Goal: Transaction & Acquisition: Purchase product/service

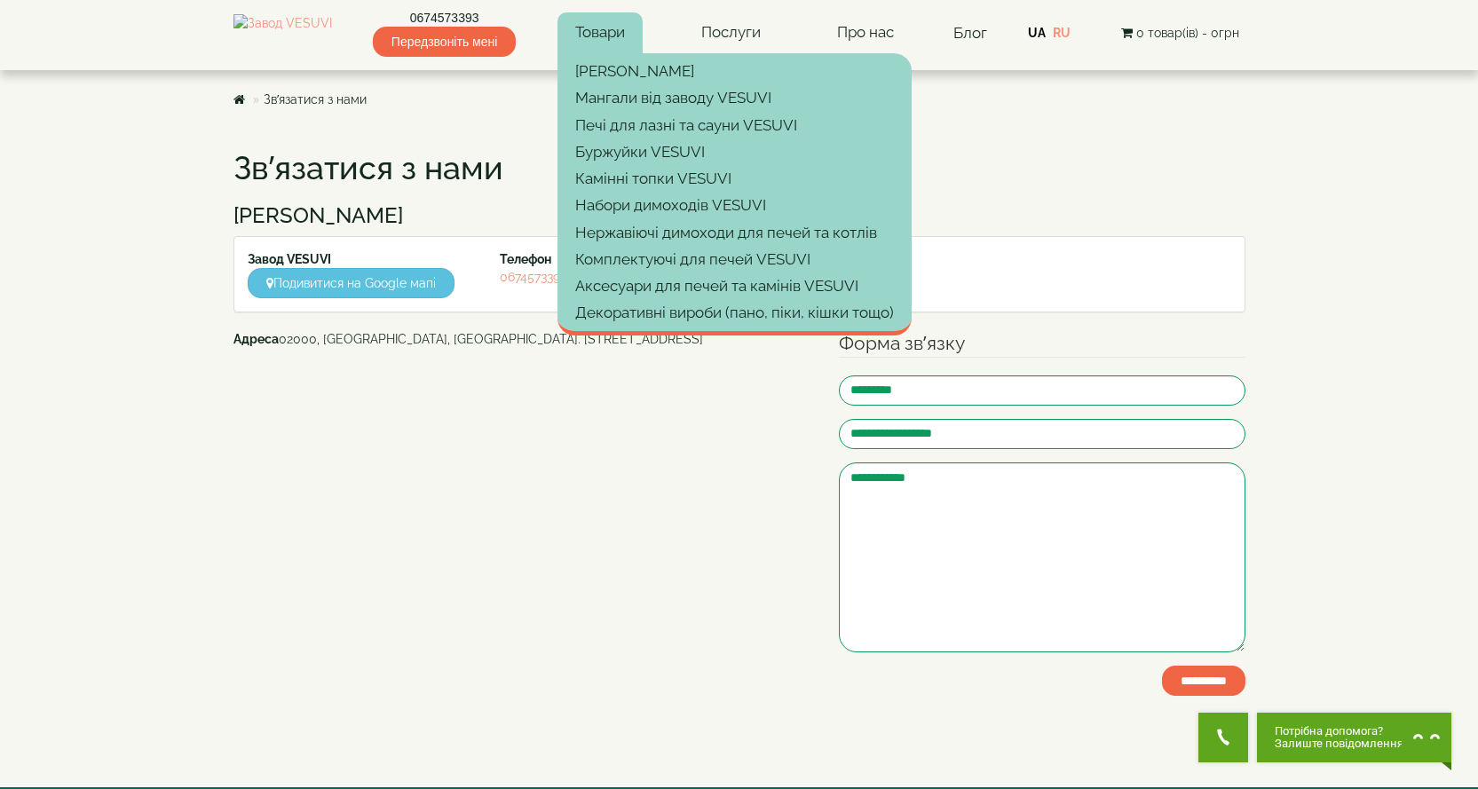
click at [616, 29] on link "Товари" at bounding box center [600, 32] width 85 height 41
click at [650, 78] on link "[PERSON_NAME]" at bounding box center [735, 71] width 354 height 27
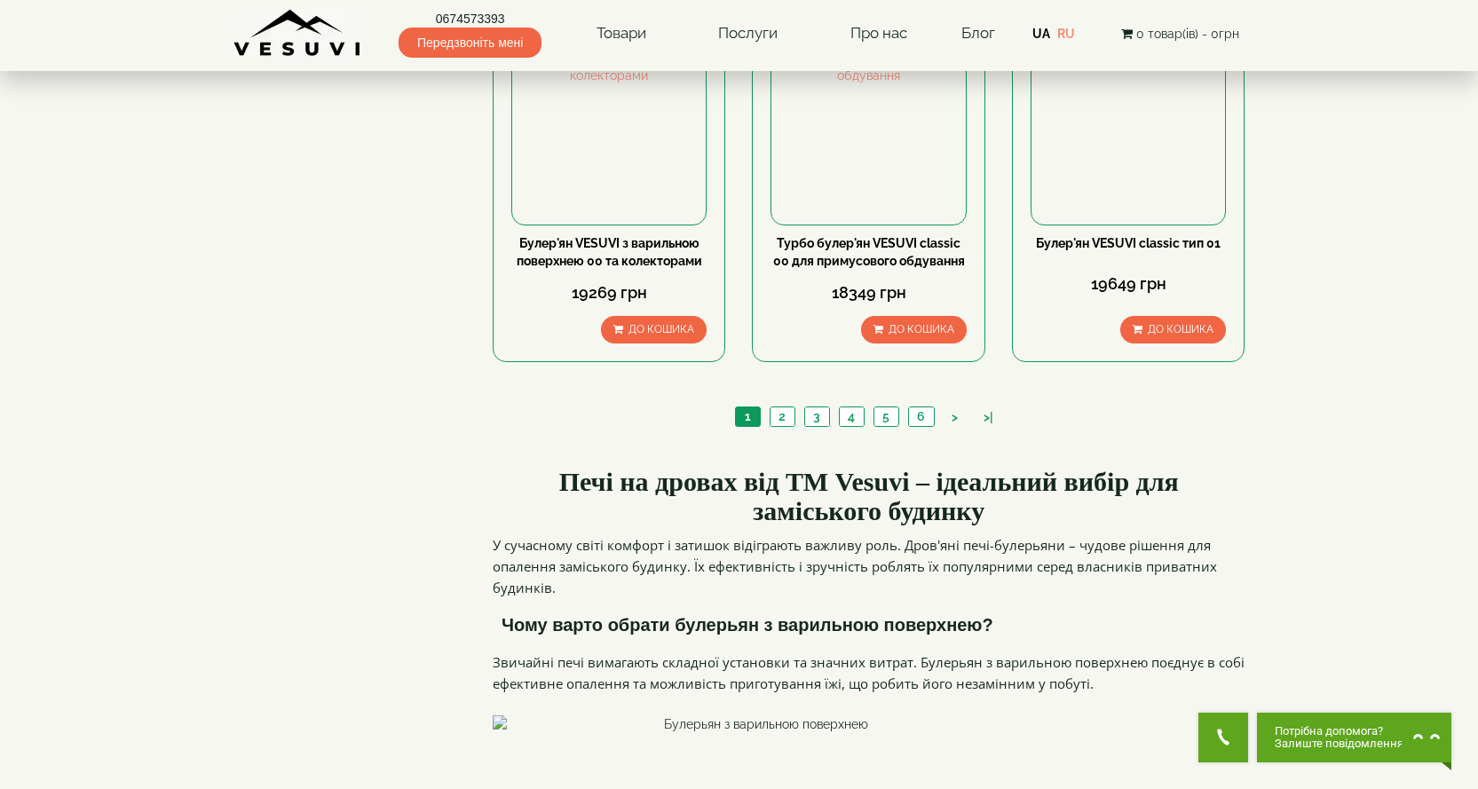
scroll to position [2131, 0]
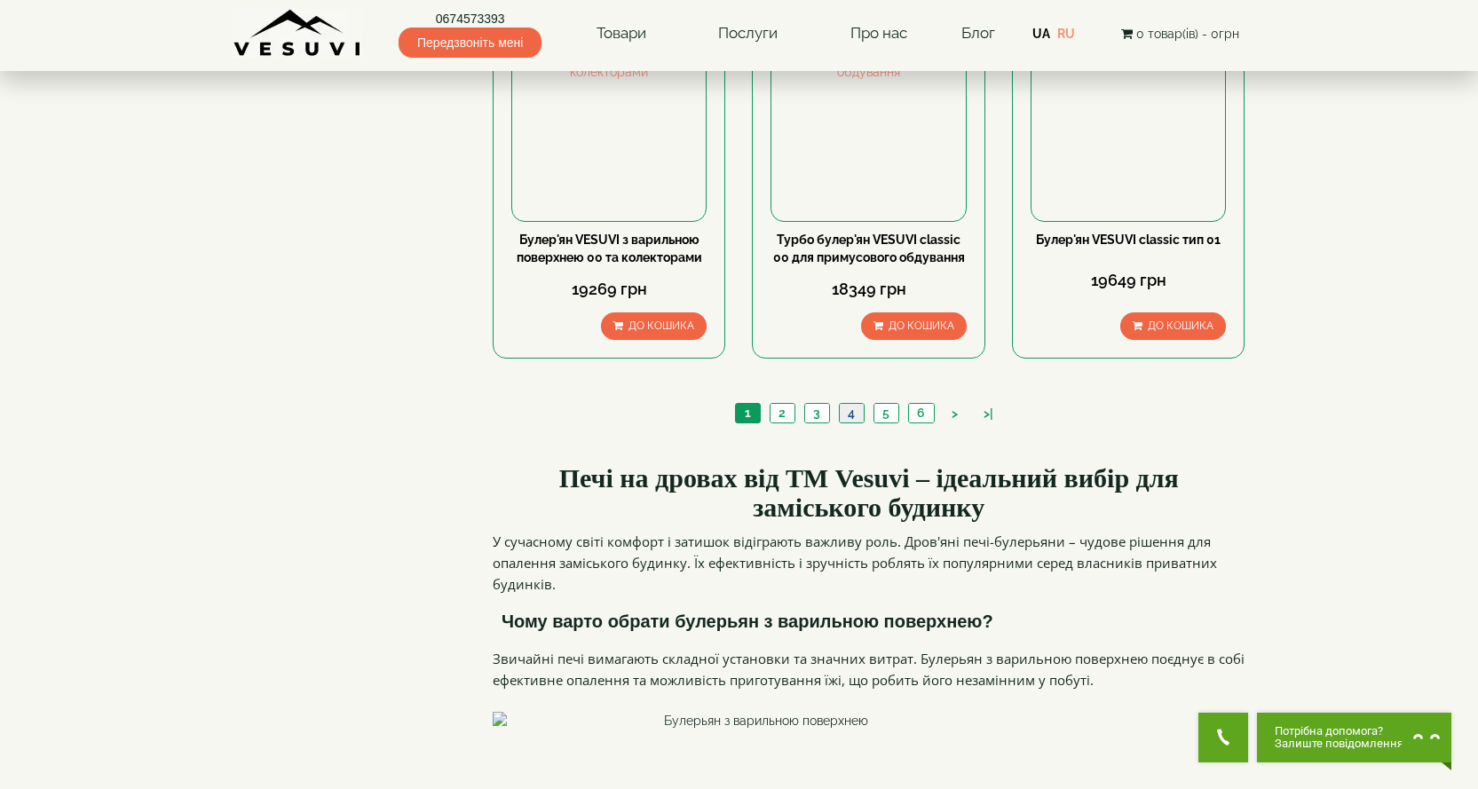
click at [852, 404] on link "4" at bounding box center [851, 413] width 25 height 19
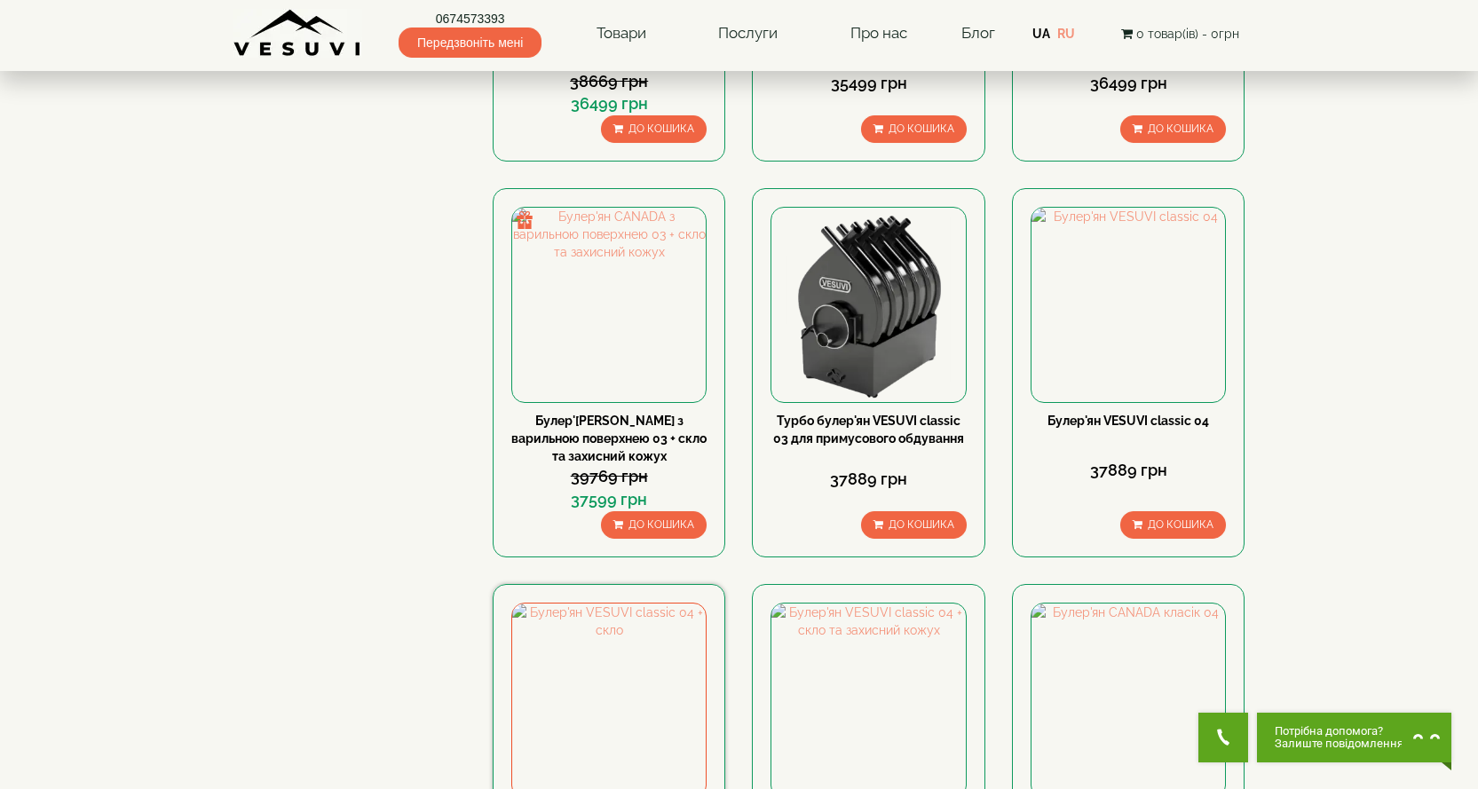
scroll to position [1154, 0]
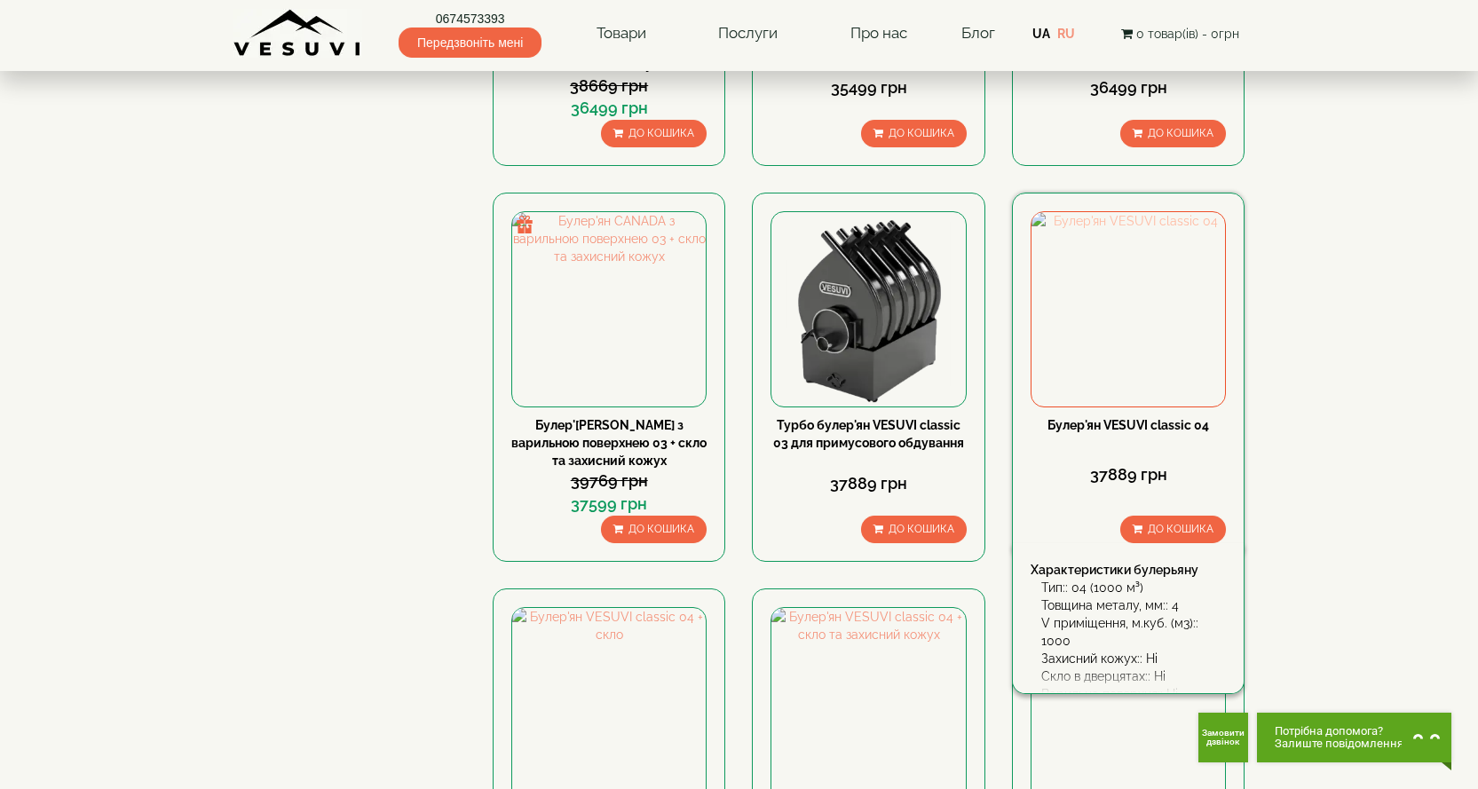
click at [1141, 212] on img at bounding box center [1129, 309] width 194 height 194
